Goal: Task Accomplishment & Management: Complete application form

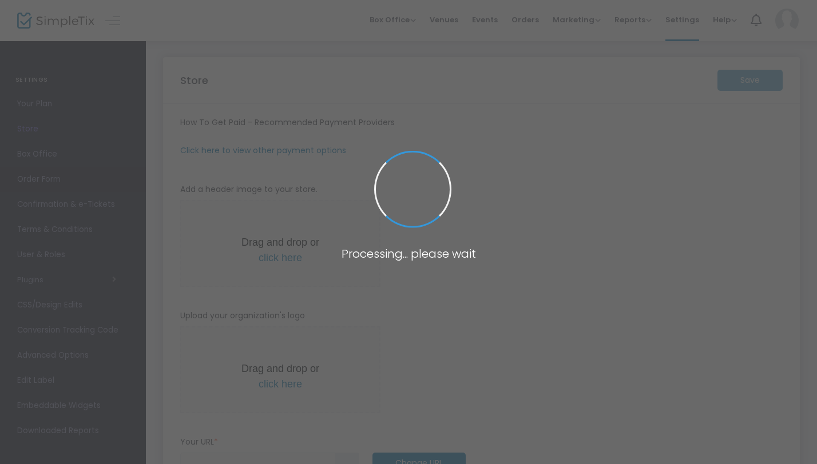
type input "[URL]"
type input "30"
type input "T4T Take Over"
type input "2247300239"
type input "[EMAIL_ADDRESS][DOMAIN_NAME]"
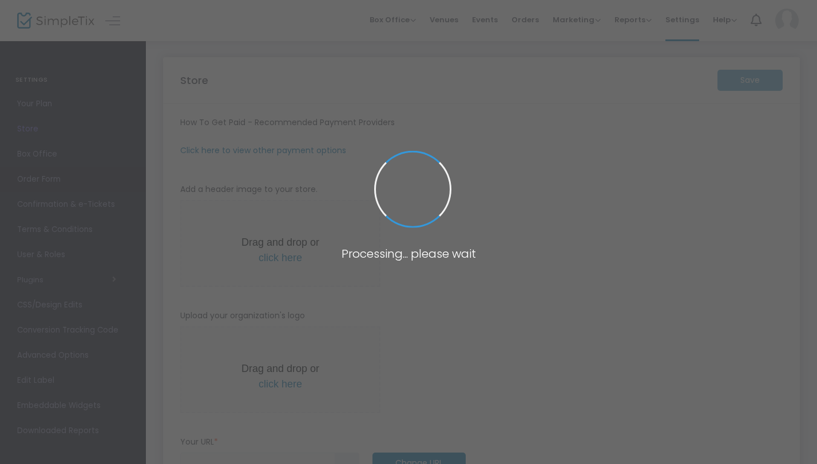
type input "[DOMAIN_NAME]"
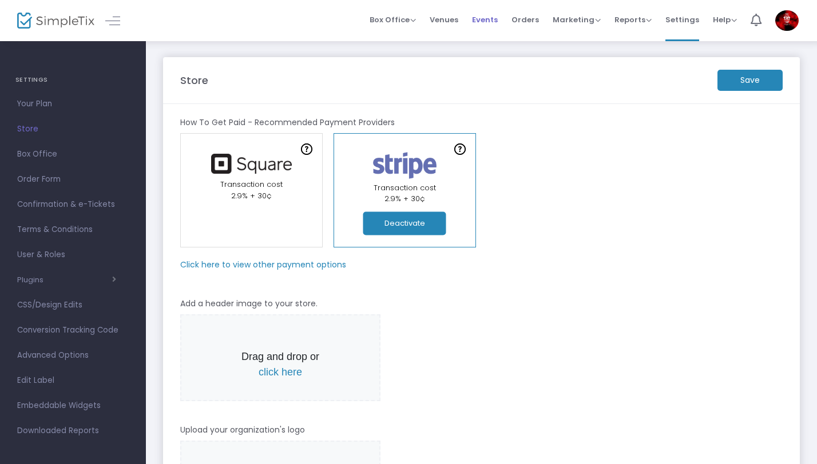
click at [488, 22] on span "Events" at bounding box center [485, 19] width 26 height 29
